Goal: Find contact information: Find specific fact

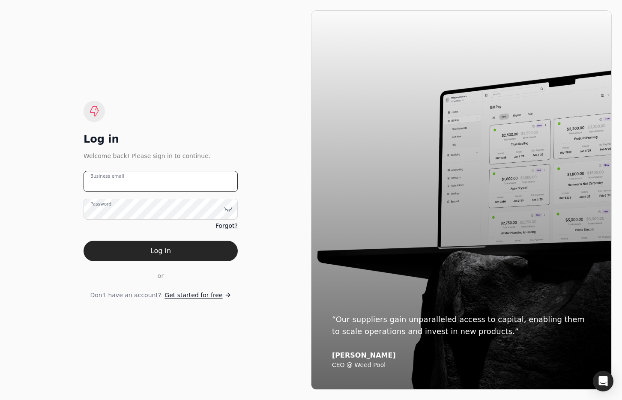
click at [179, 179] on email "Business email" at bounding box center [161, 181] width 154 height 21
drag, startPoint x: 181, startPoint y: 175, endPoint x: 185, endPoint y: 179, distance: 5.8
click at [181, 175] on email "team+qcon" at bounding box center [161, 181] width 154 height 21
click at [182, 176] on email "team+qcon" at bounding box center [161, 181] width 154 height 21
click at [189, 183] on email "team+qcon" at bounding box center [161, 181] width 154 height 21
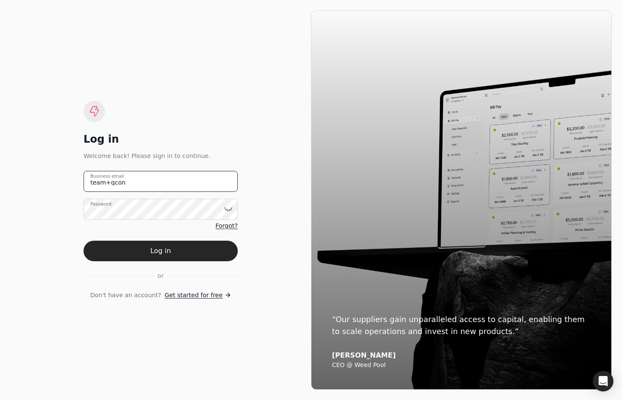
click at [131, 184] on email "team+qcon" at bounding box center [161, 181] width 154 height 21
click at [125, 182] on email "team+qcon" at bounding box center [161, 181] width 154 height 21
type email "[EMAIL_ADDRESS][DOMAIN_NAME]"
drag, startPoint x: 203, startPoint y: 249, endPoint x: 204, endPoint y: 237, distance: 12.0
click at [203, 248] on button "Log in" at bounding box center [161, 251] width 154 height 21
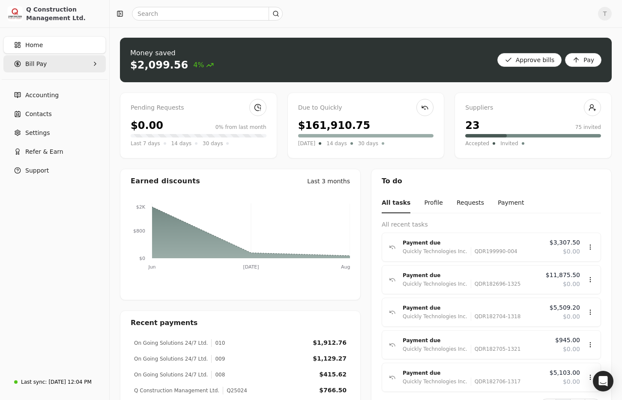
drag, startPoint x: 44, startPoint y: 44, endPoint x: 82, endPoint y: 58, distance: 40.8
click at [44, 44] on link "Home" at bounding box center [54, 44] width 102 height 17
click at [52, 98] on span "Accounting" at bounding box center [41, 95] width 33 height 9
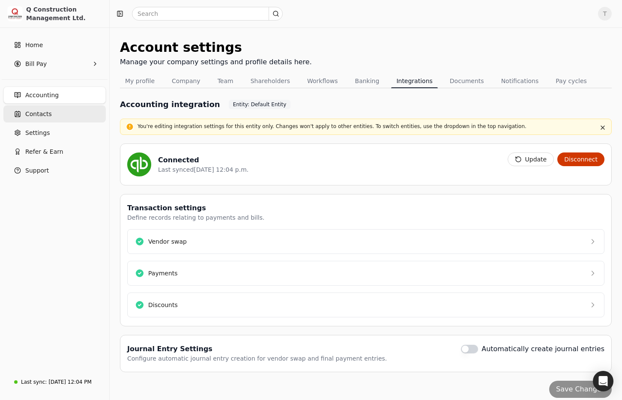
click at [45, 117] on span "Contacts" at bounding box center [38, 114] width 27 height 9
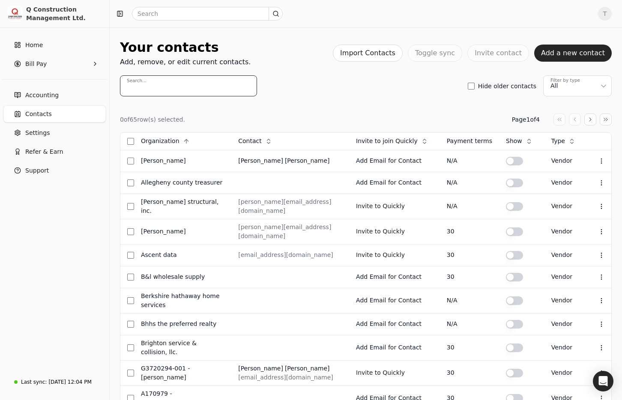
click at [184, 93] on input "Search..." at bounding box center [188, 85] width 137 height 21
paste input "[EMAIL_ADDRESS][DOMAIN_NAME]"
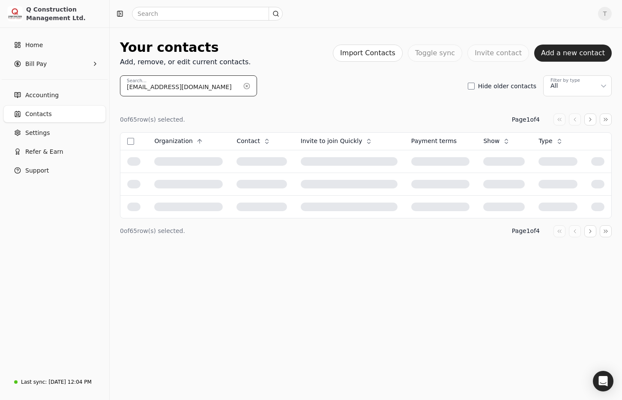
type input "[EMAIL_ADDRESS][DOMAIN_NAME]"
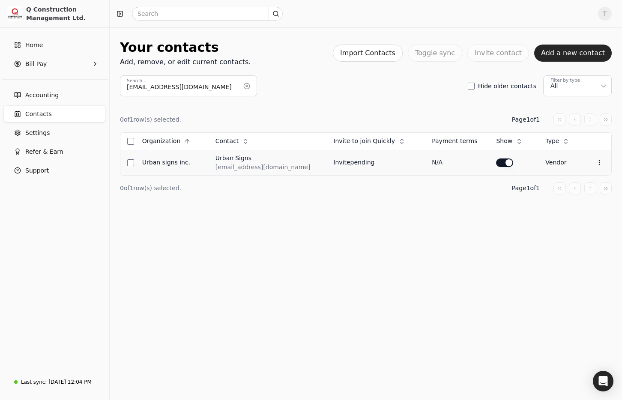
click at [333, 165] on div "Invite pending" at bounding box center [375, 162] width 85 height 9
click at [37, 110] on span "Contacts" at bounding box center [38, 114] width 27 height 9
click at [247, 87] on button "button" at bounding box center [247, 86] width 14 height 14
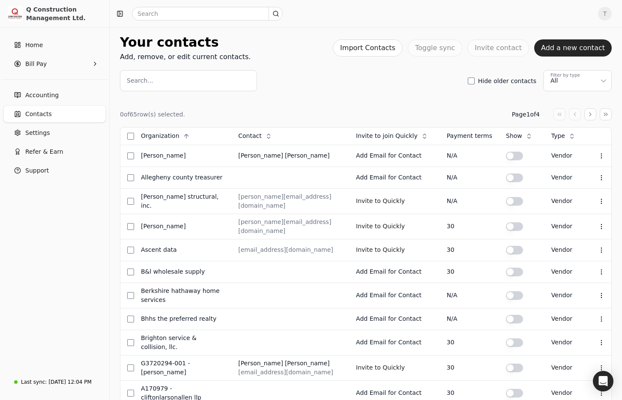
scroll to position [10, 0]
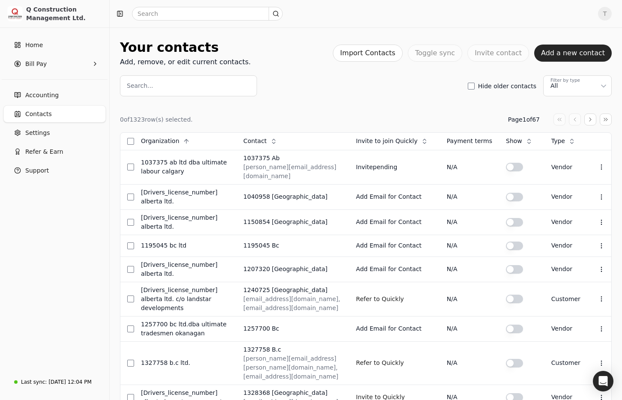
scroll to position [1, 0]
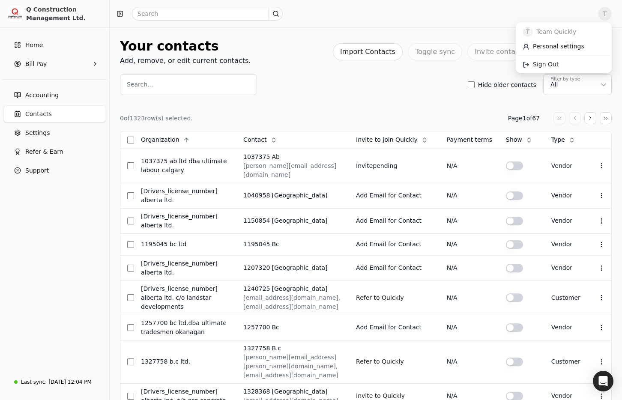
click at [607, 14] on span "T" at bounding box center [605, 14] width 14 height 14
drag, startPoint x: 568, startPoint y: 58, endPoint x: 510, endPoint y: 75, distance: 59.9
click at [568, 58] on link "Sign Out" at bounding box center [563, 64] width 93 height 14
